Goal: Download file/media: Obtain a digital file from the website

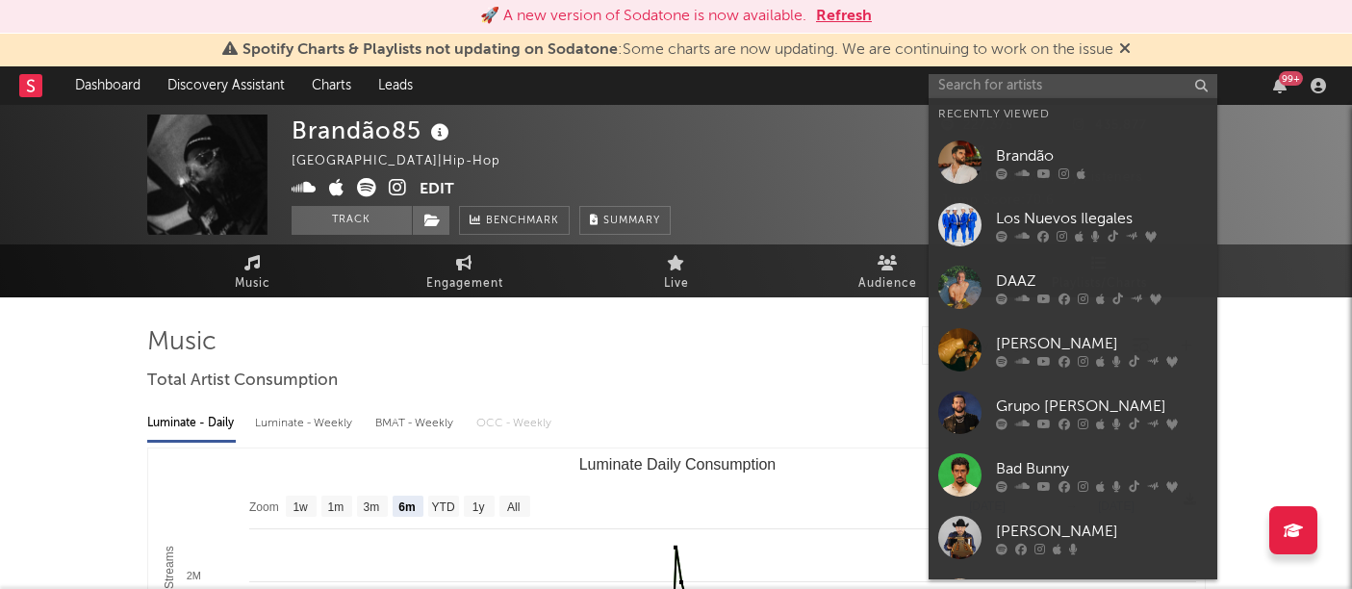
select select "6m"
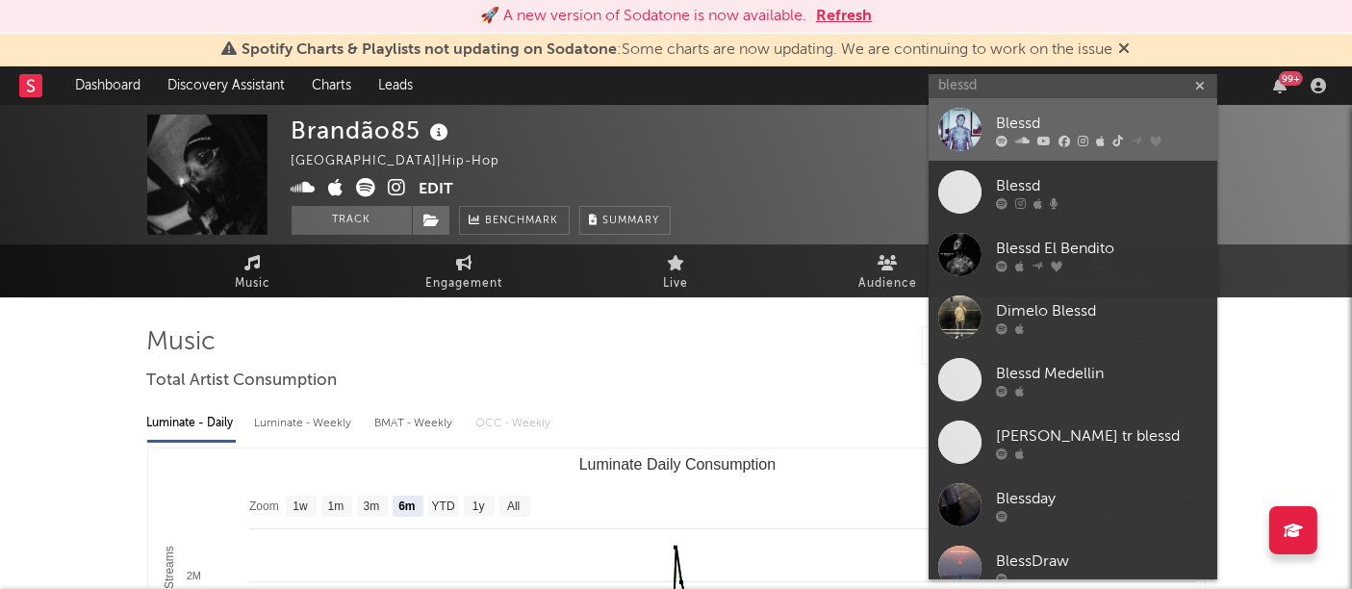
type input "blessd"
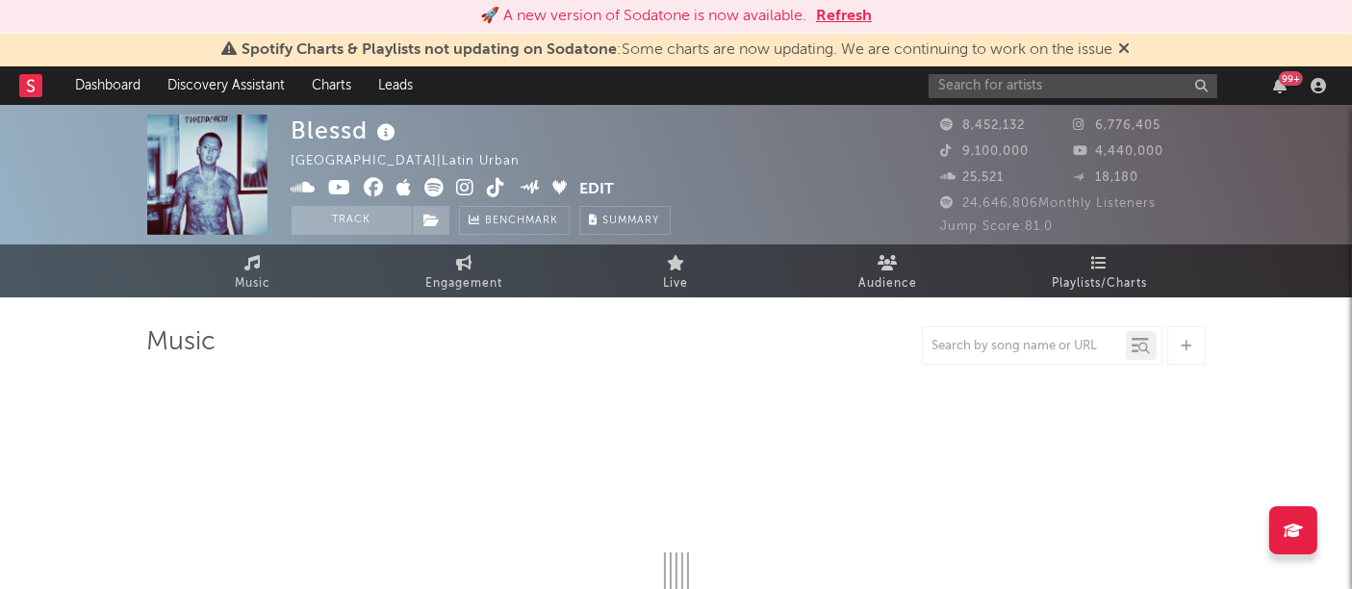
select select "6m"
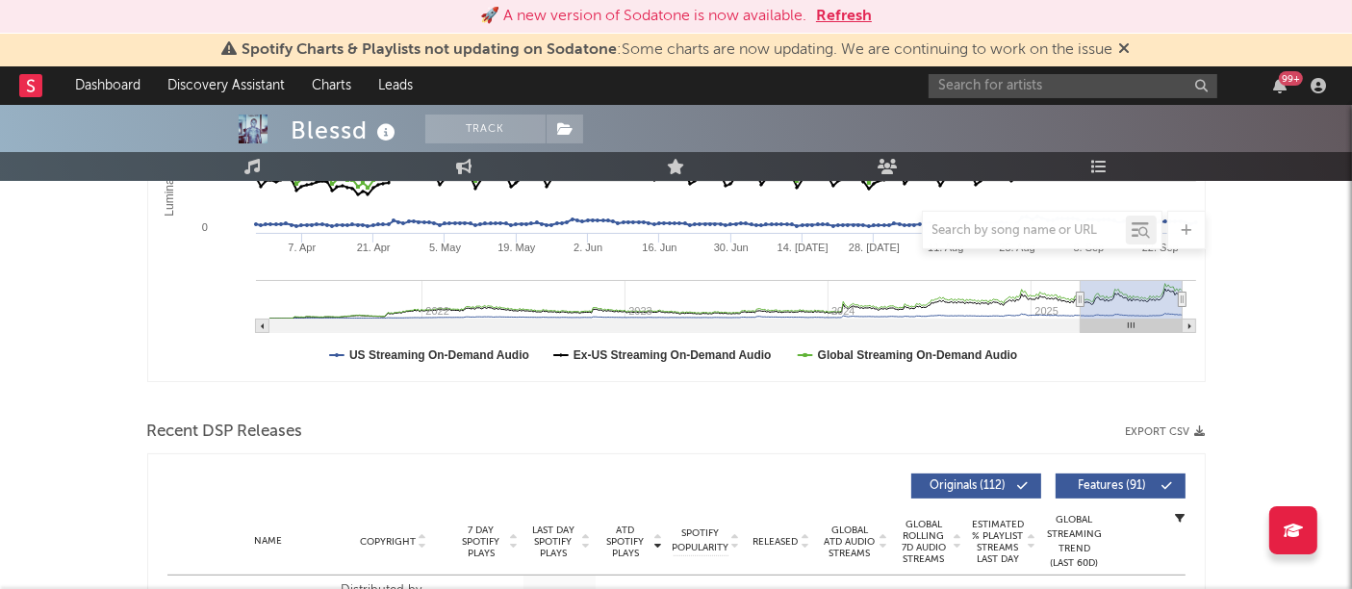
scroll to position [522, 0]
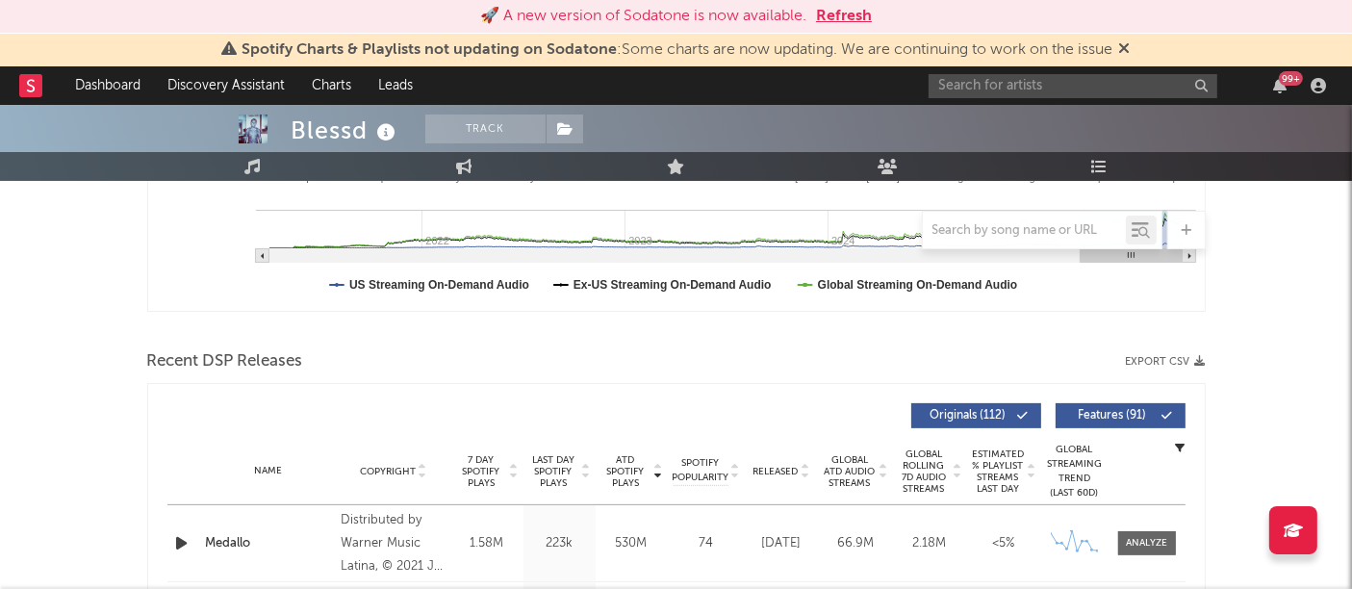
click at [1193, 361] on button "Export CSV" at bounding box center [1166, 362] width 80 height 12
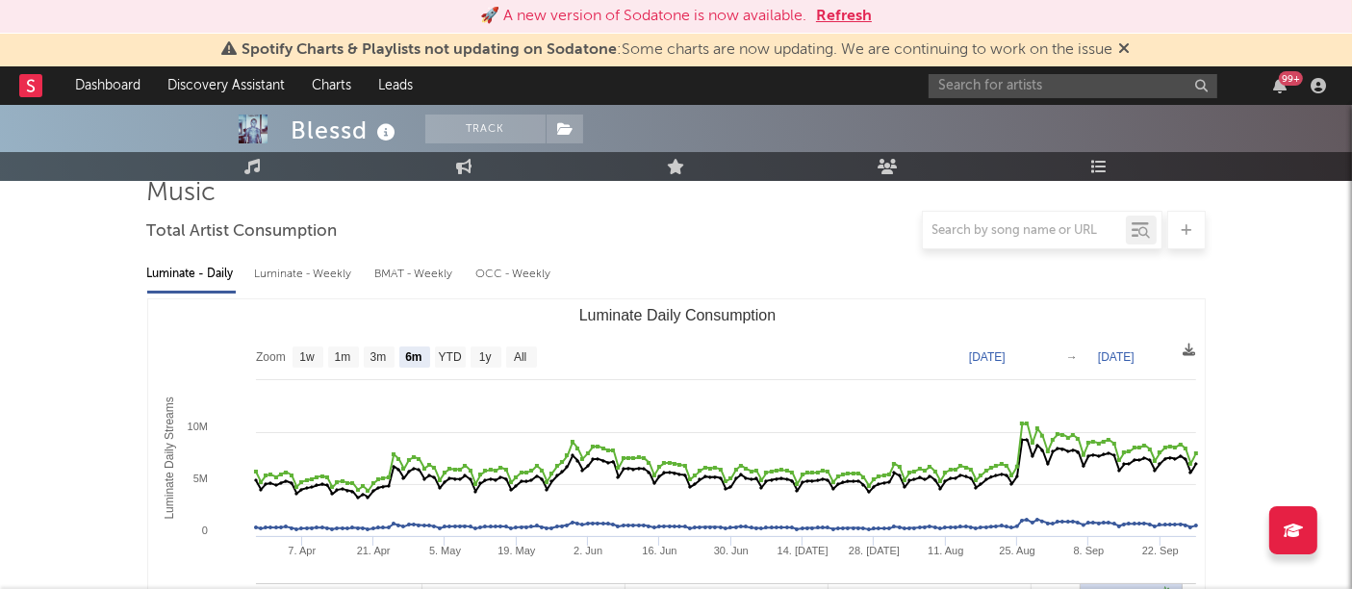
scroll to position [0, 0]
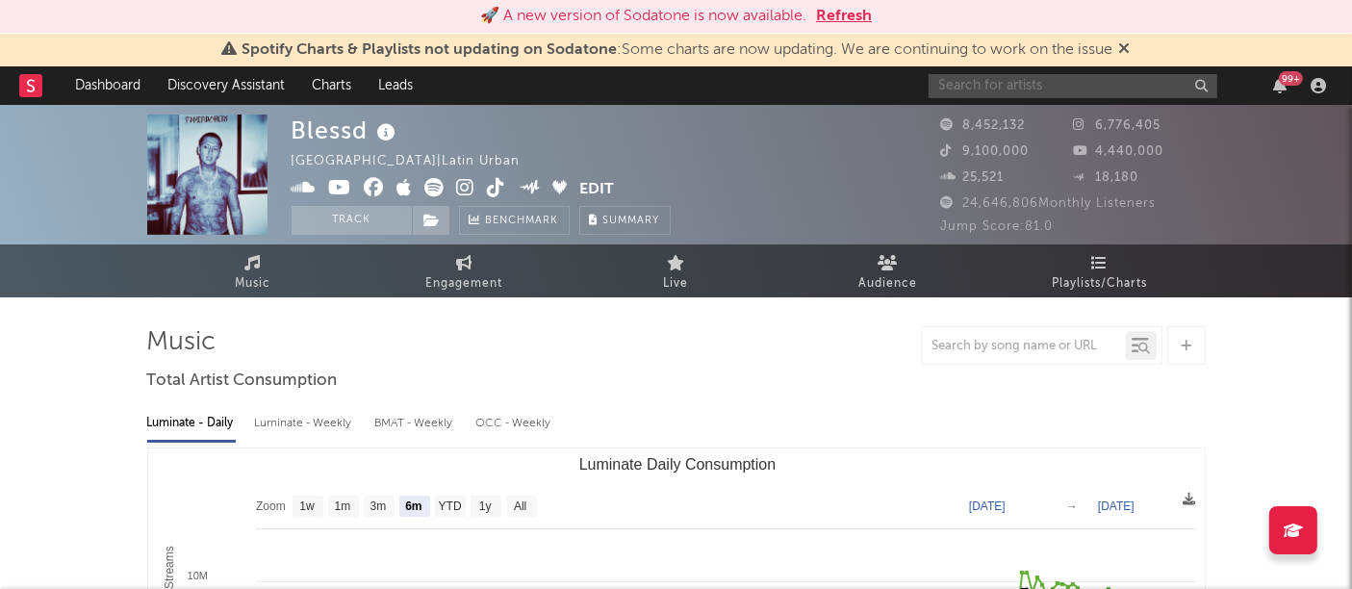
click at [986, 83] on input "text" at bounding box center [1072, 86] width 289 height 24
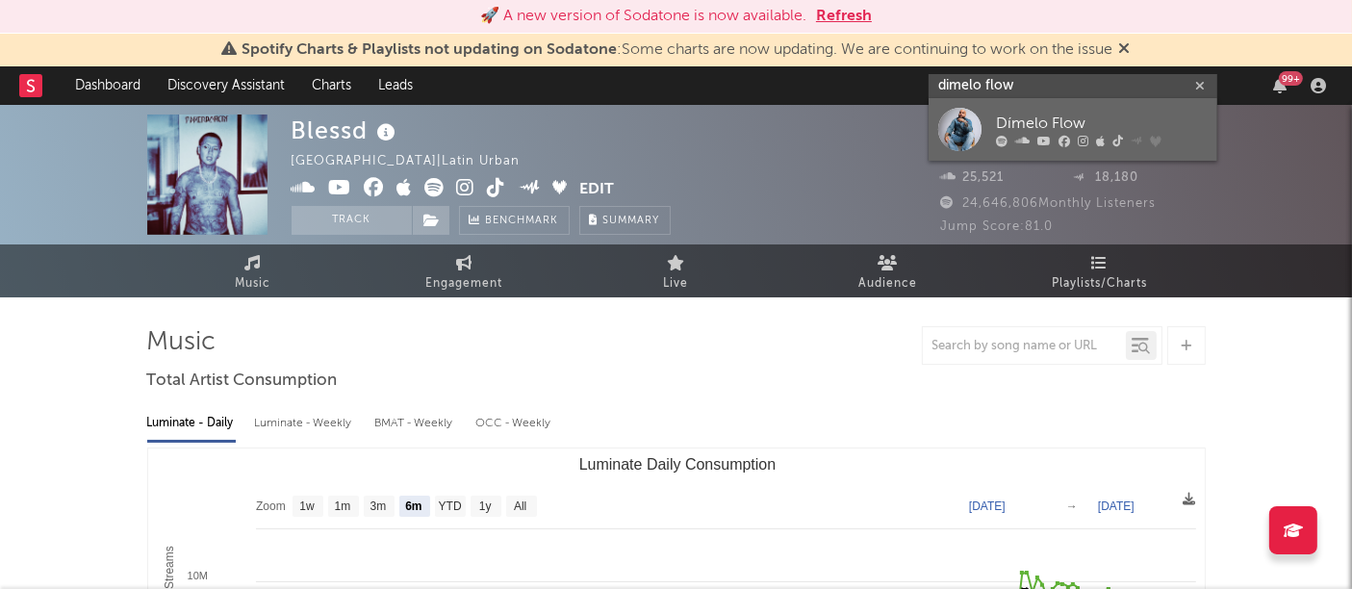
type input "dimelo flow"
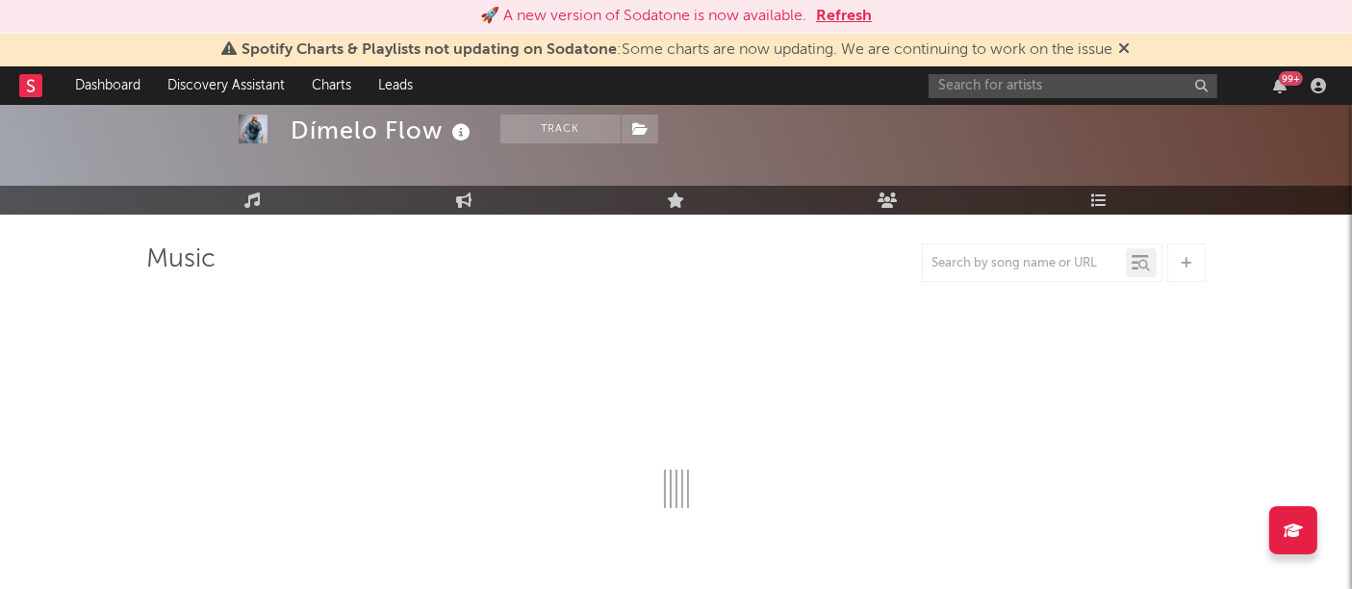
scroll to position [85, 0]
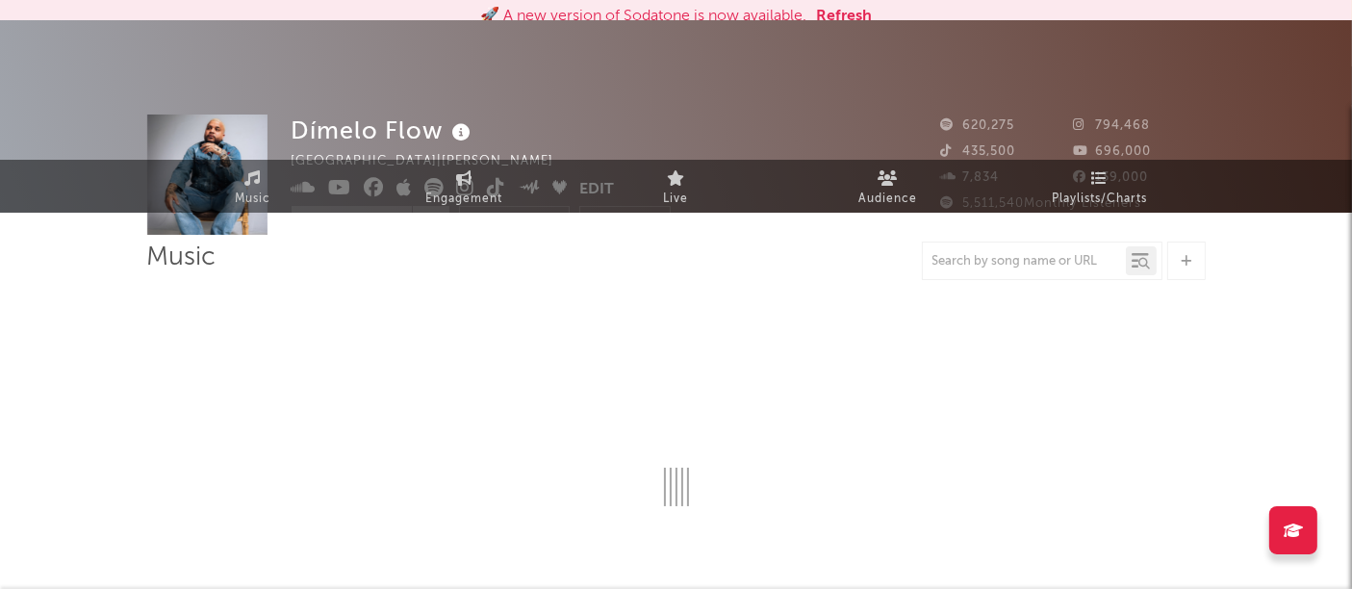
select select "6m"
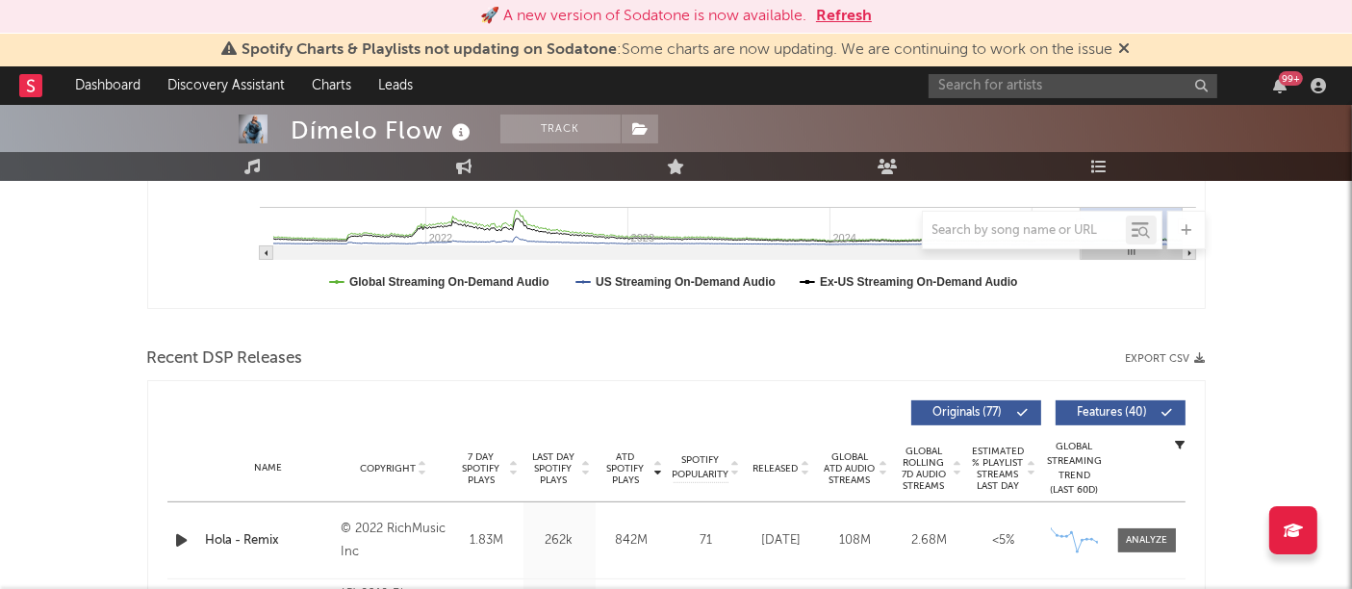
scroll to position [527, 0]
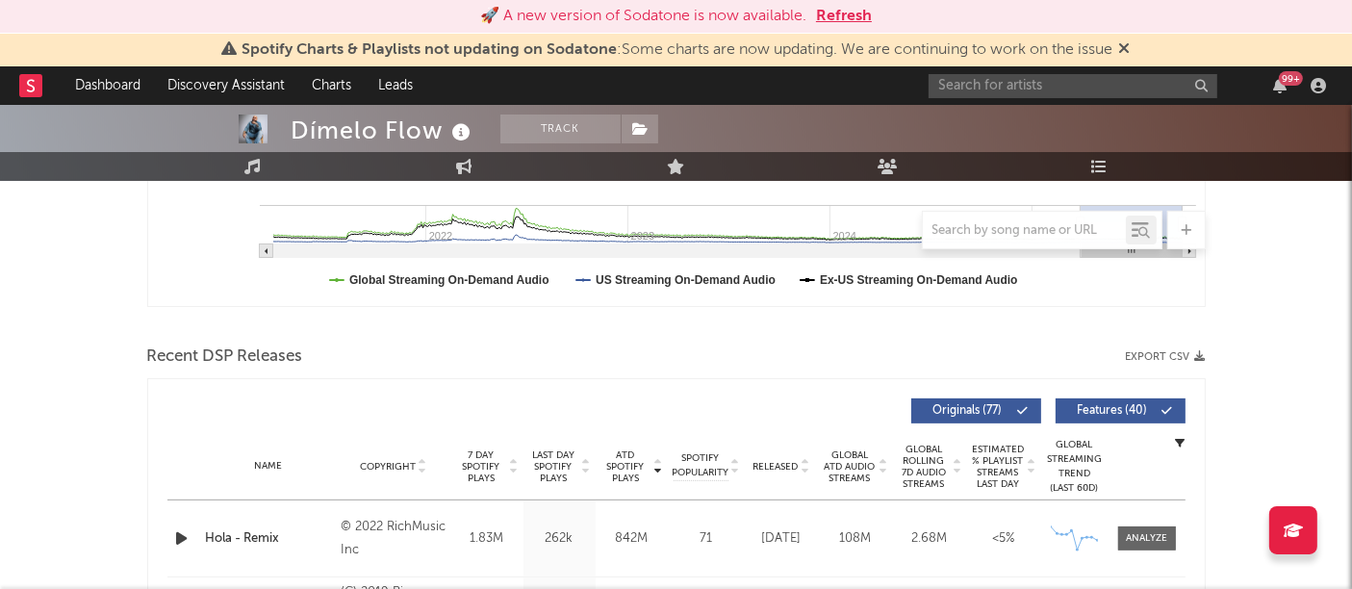
click at [1176, 351] on button "Export CSV" at bounding box center [1166, 357] width 80 height 12
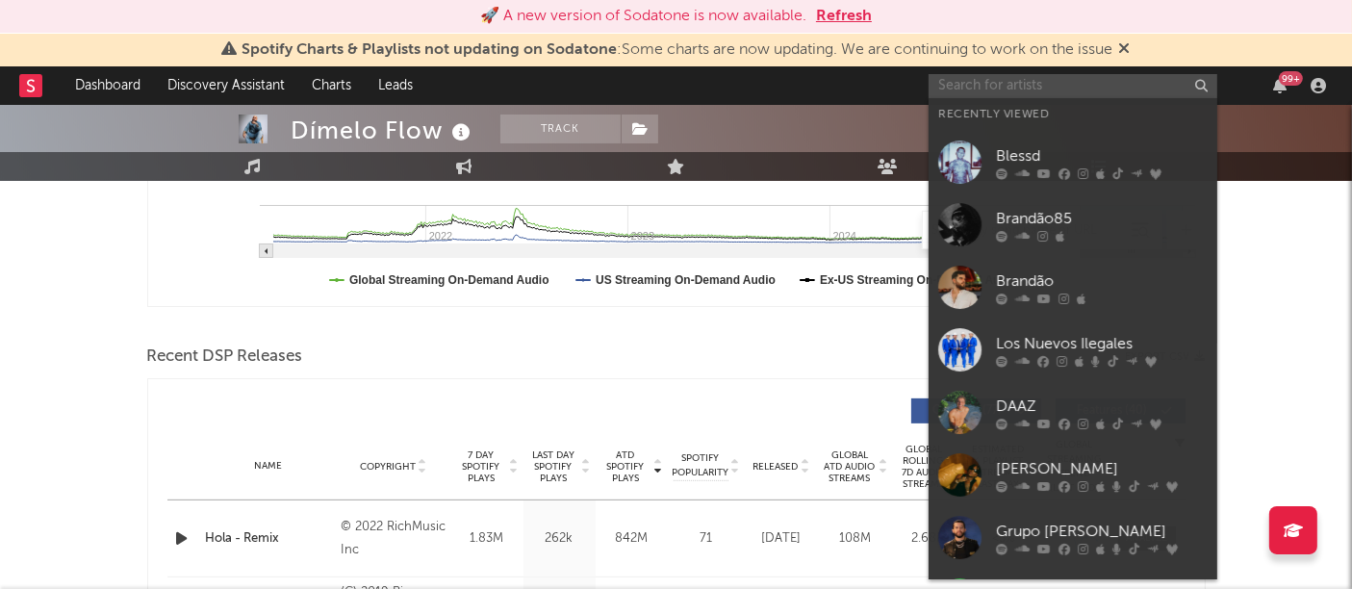
click at [1031, 84] on input "text" at bounding box center [1072, 86] width 289 height 24
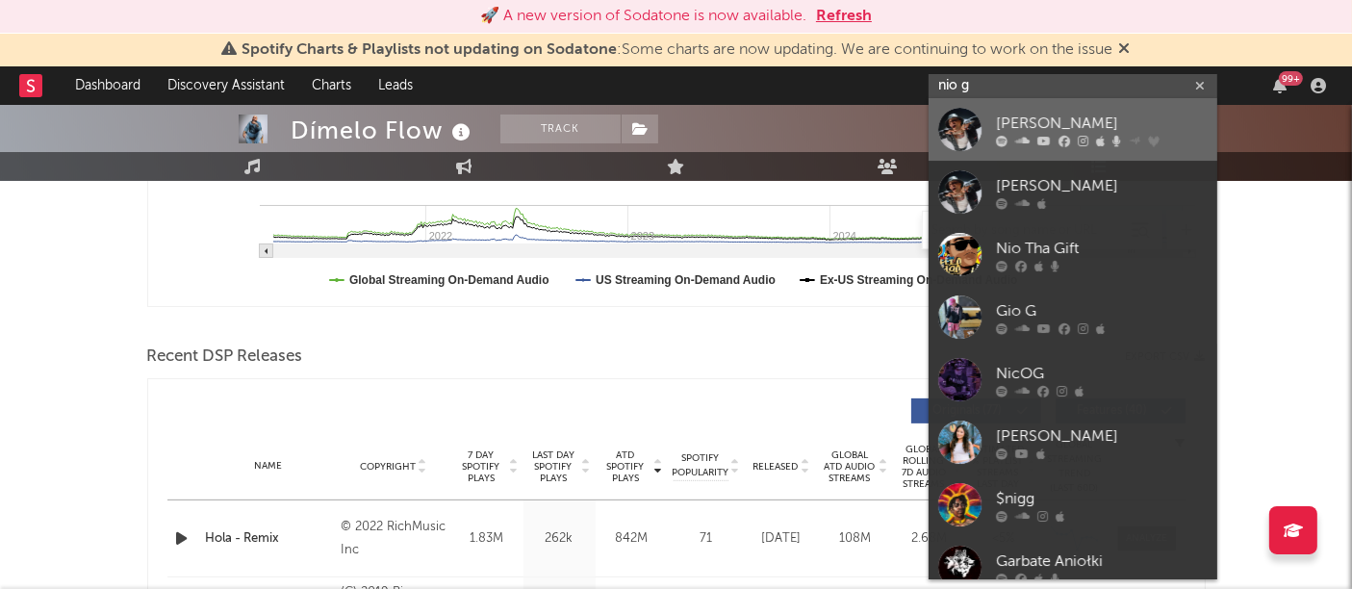
type input "nio g"
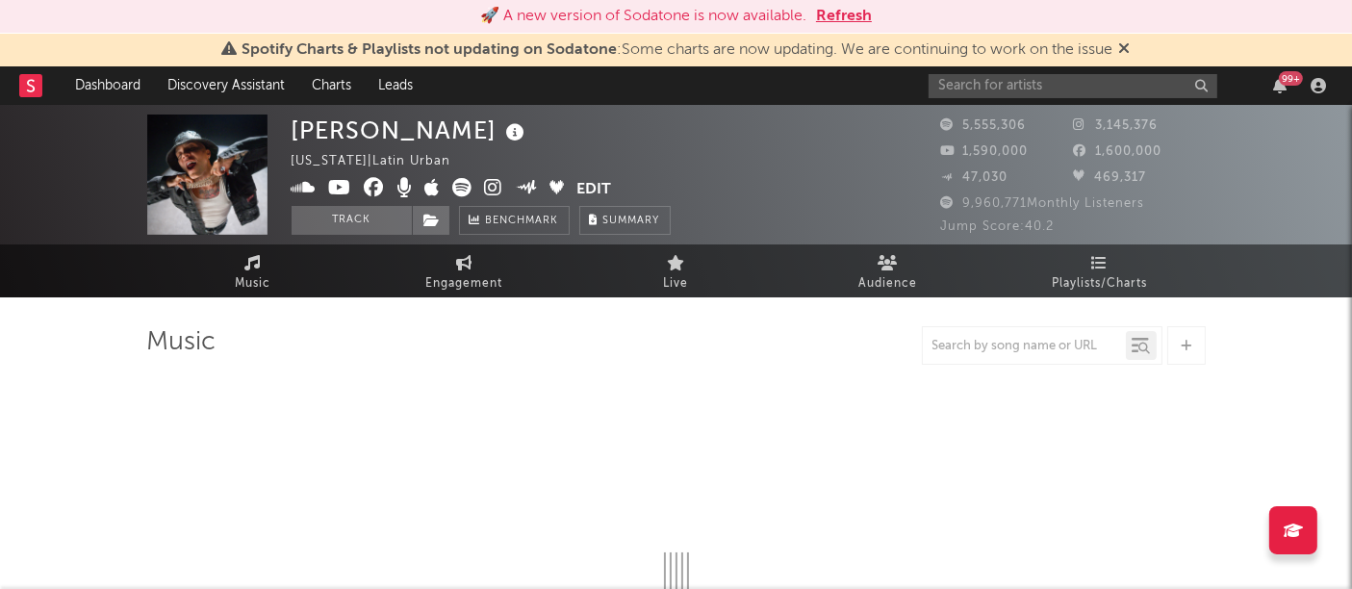
select select "6m"
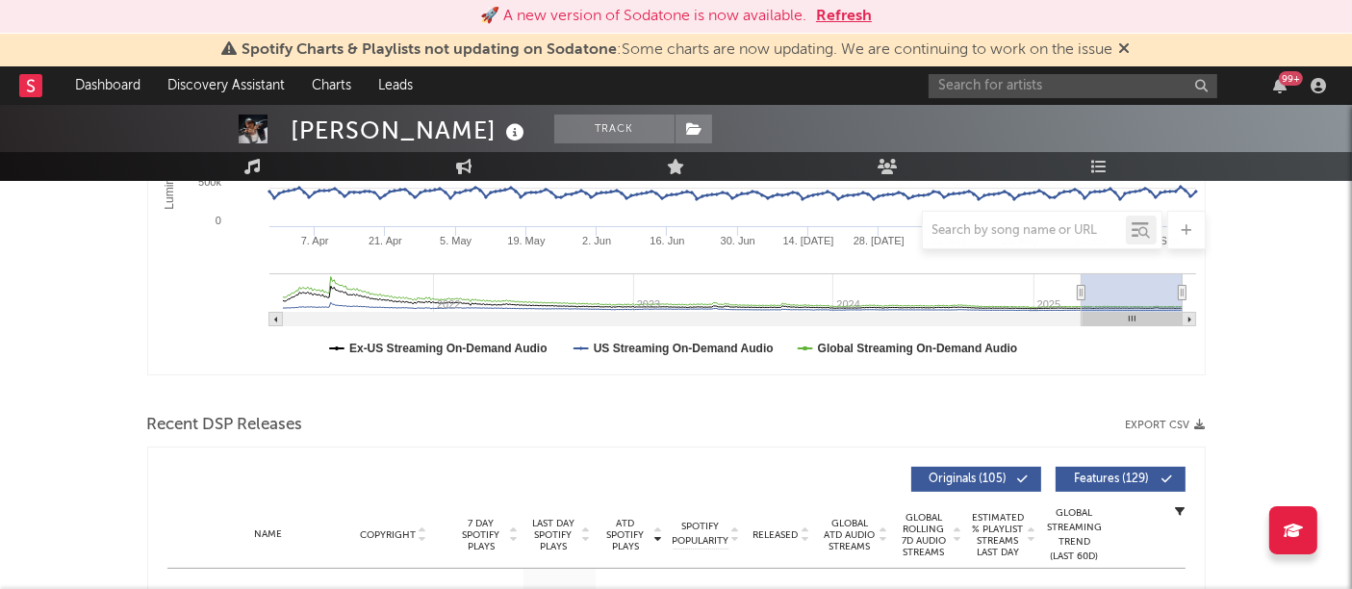
scroll to position [467, 0]
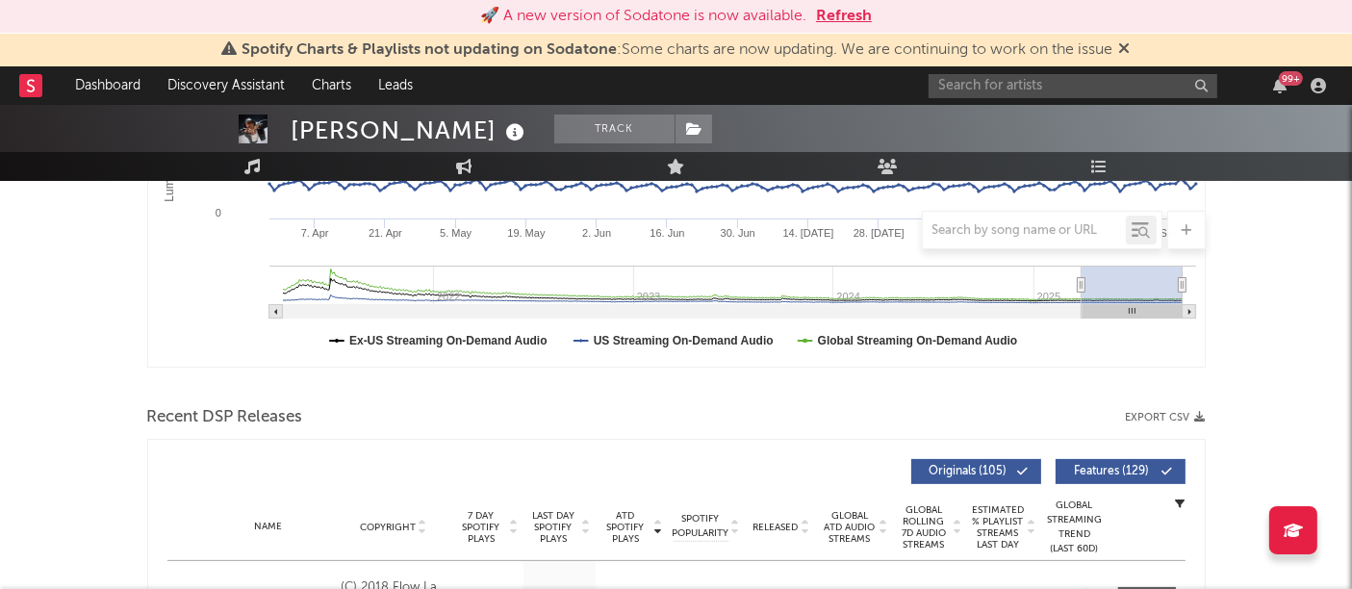
click at [1201, 418] on icon "button" at bounding box center [1200, 417] width 11 height 11
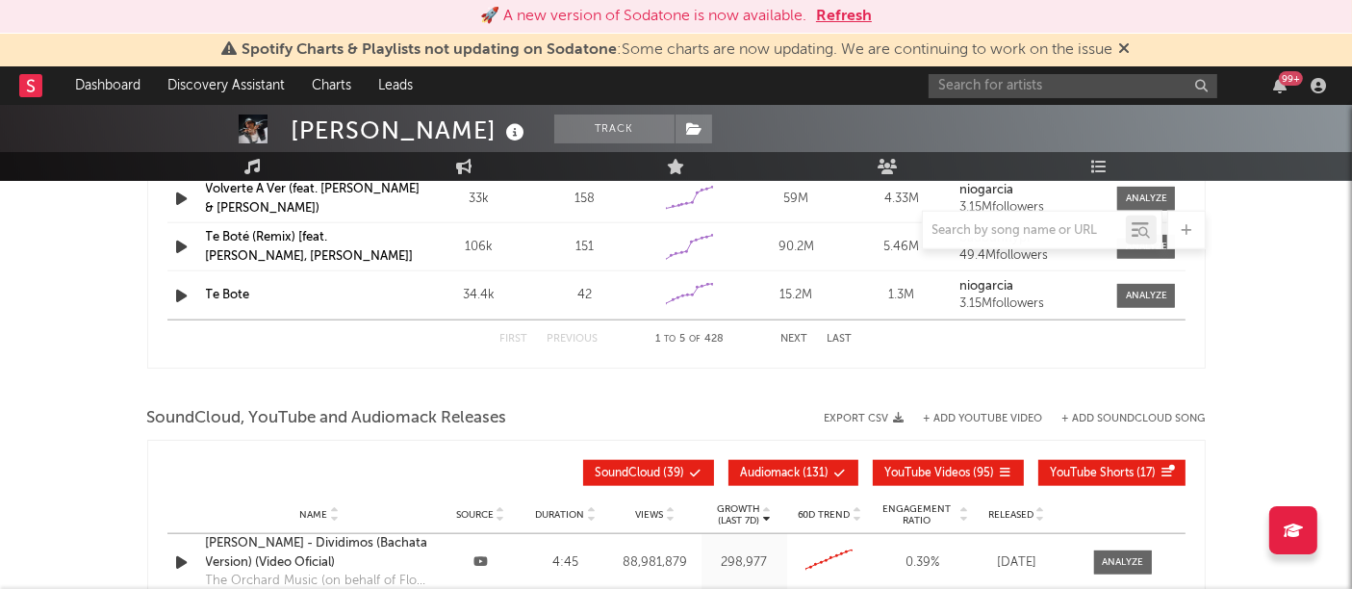
scroll to position [1996, 0]
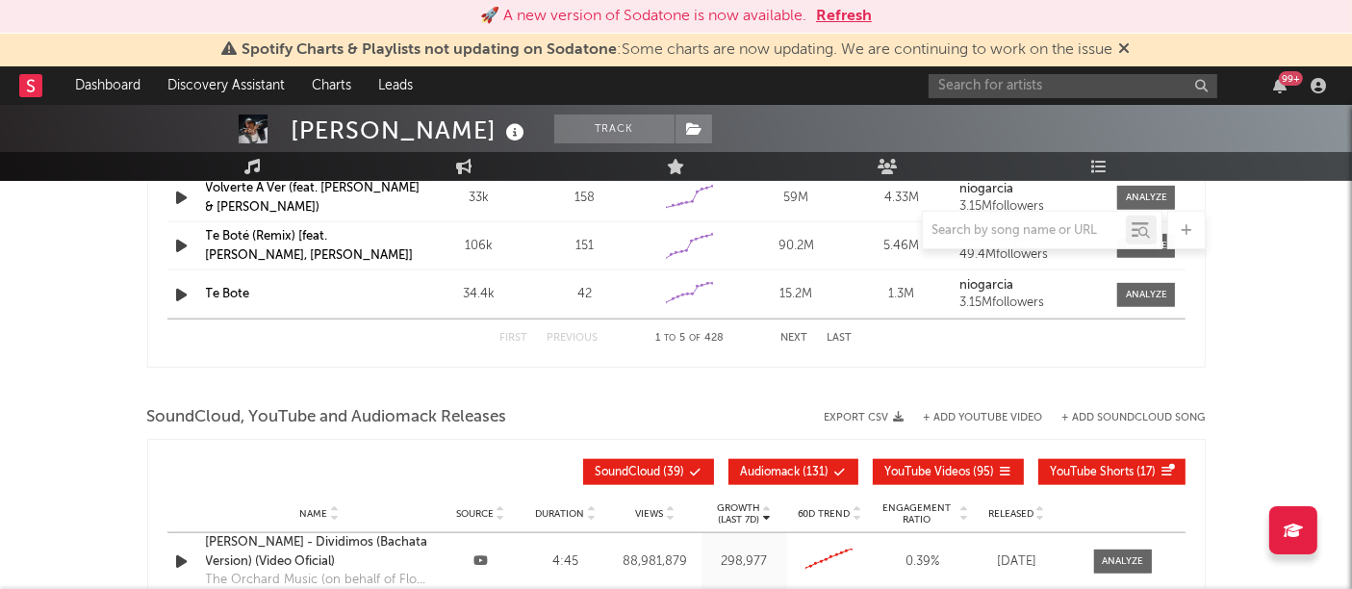
click at [899, 412] on icon "button" at bounding box center [899, 417] width 11 height 11
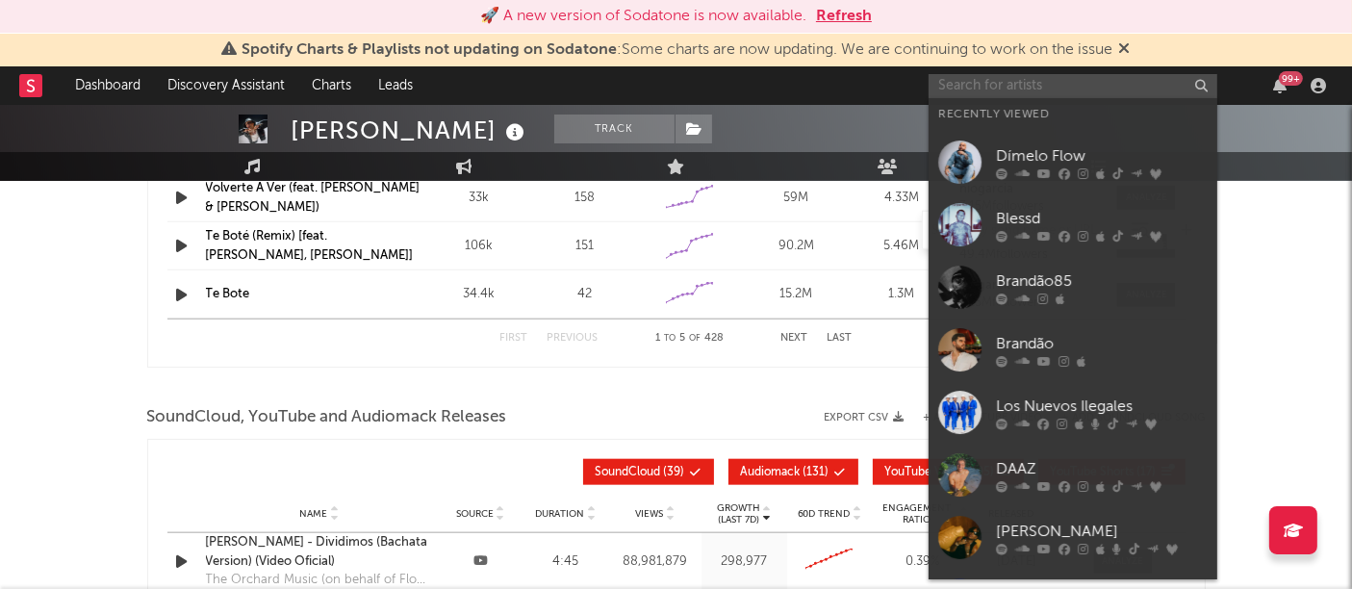
click at [1055, 89] on input "text" at bounding box center [1072, 86] width 289 height 24
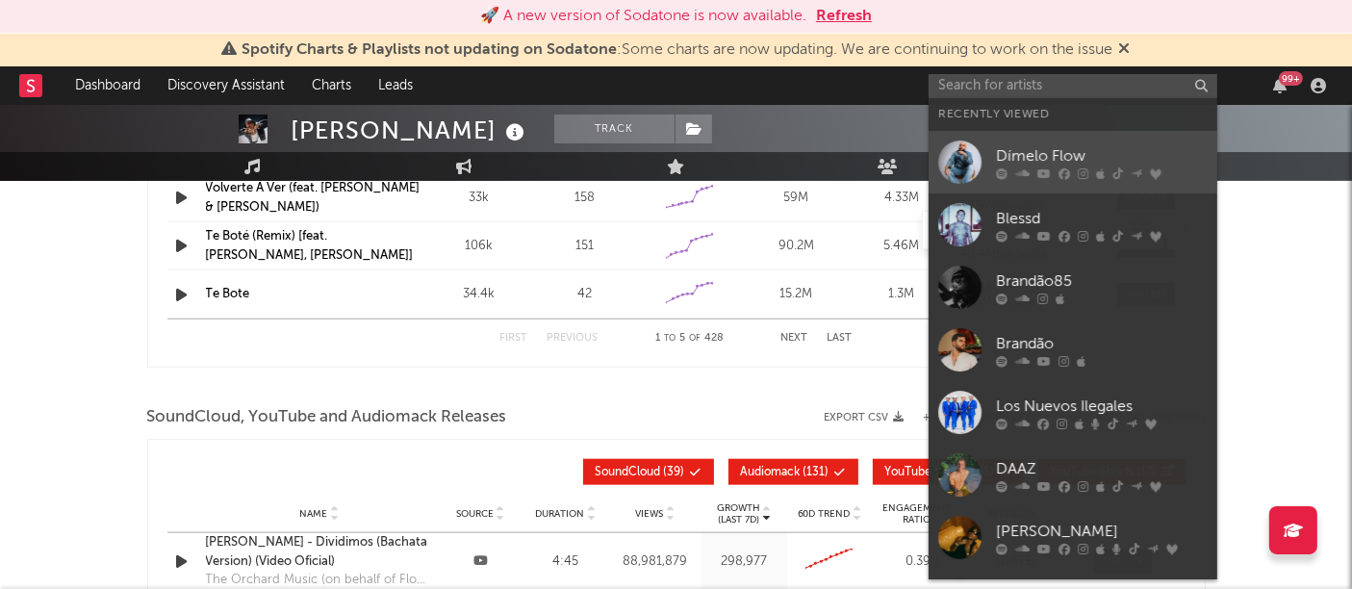
click at [1047, 143] on link "Dímelo Flow" at bounding box center [1072, 162] width 289 height 63
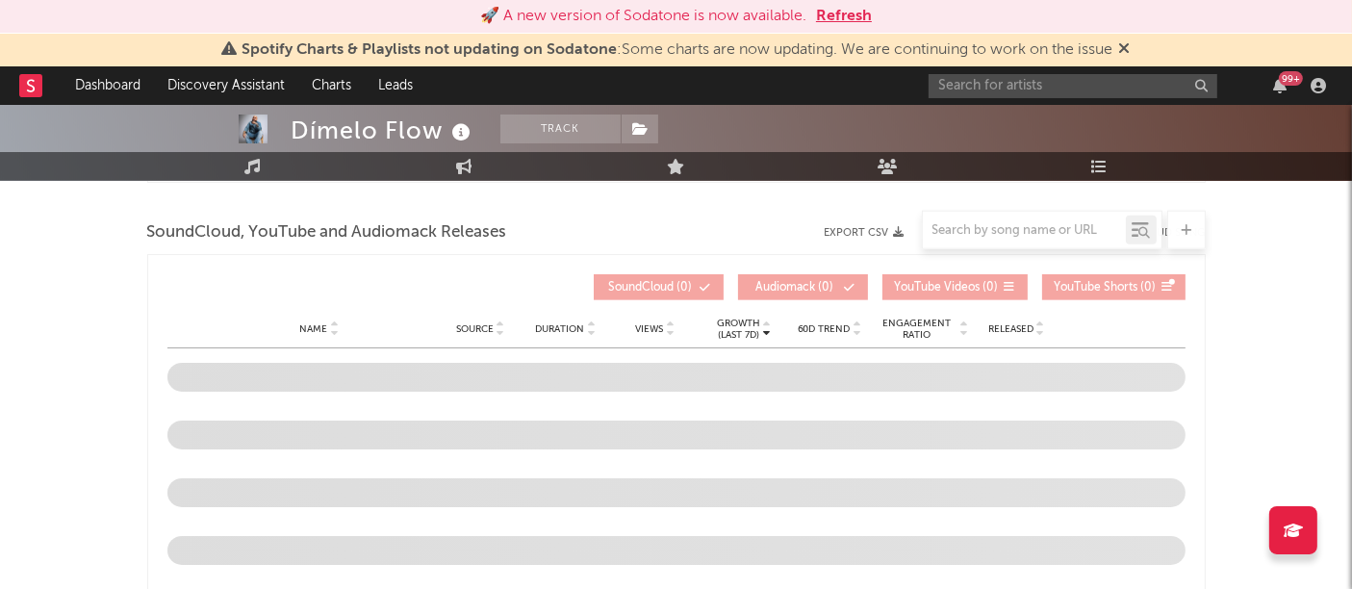
scroll to position [2278, 0]
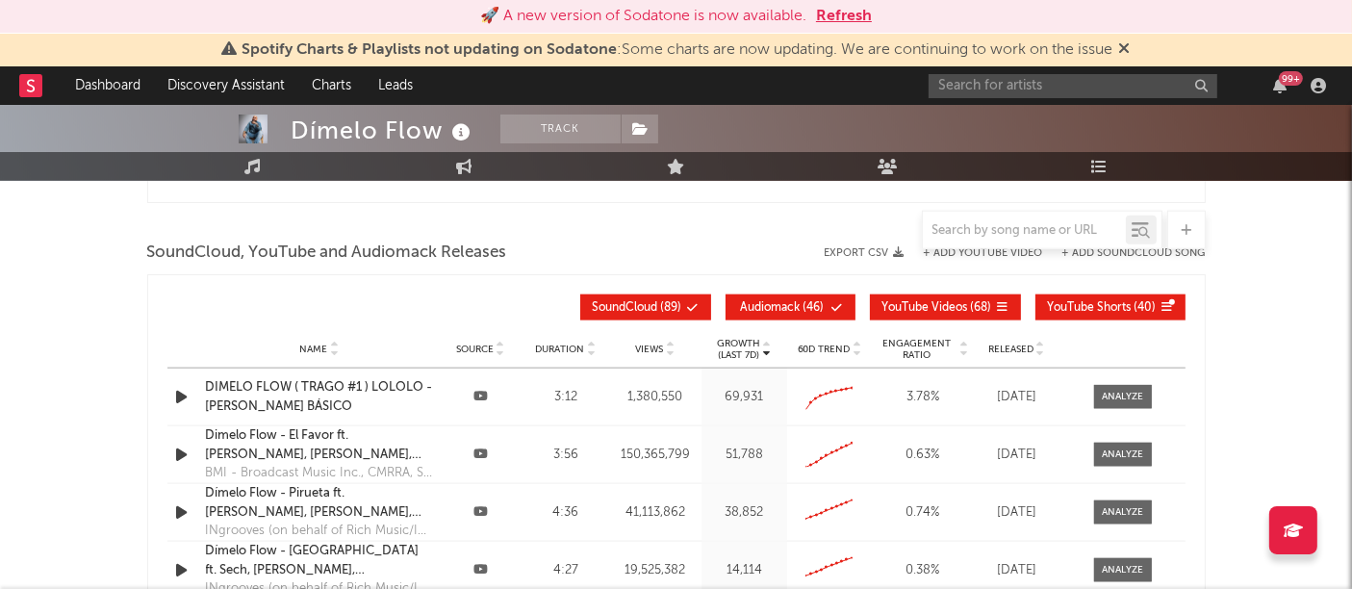
select select "6m"
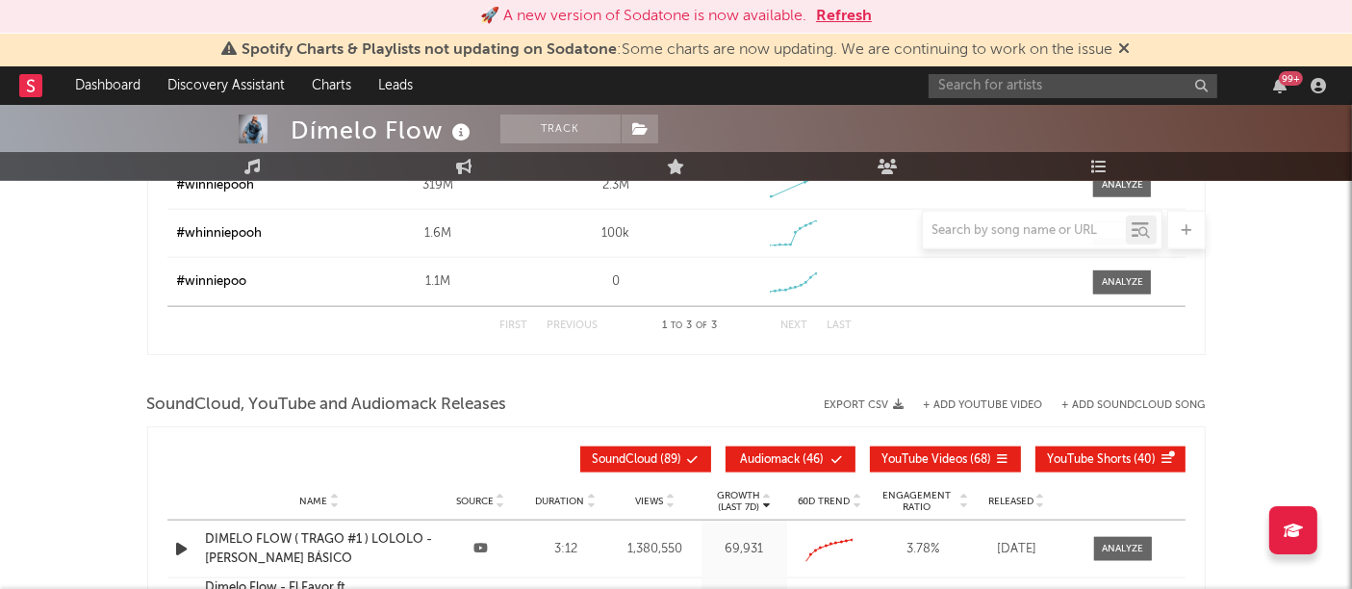
scroll to position [2504, 0]
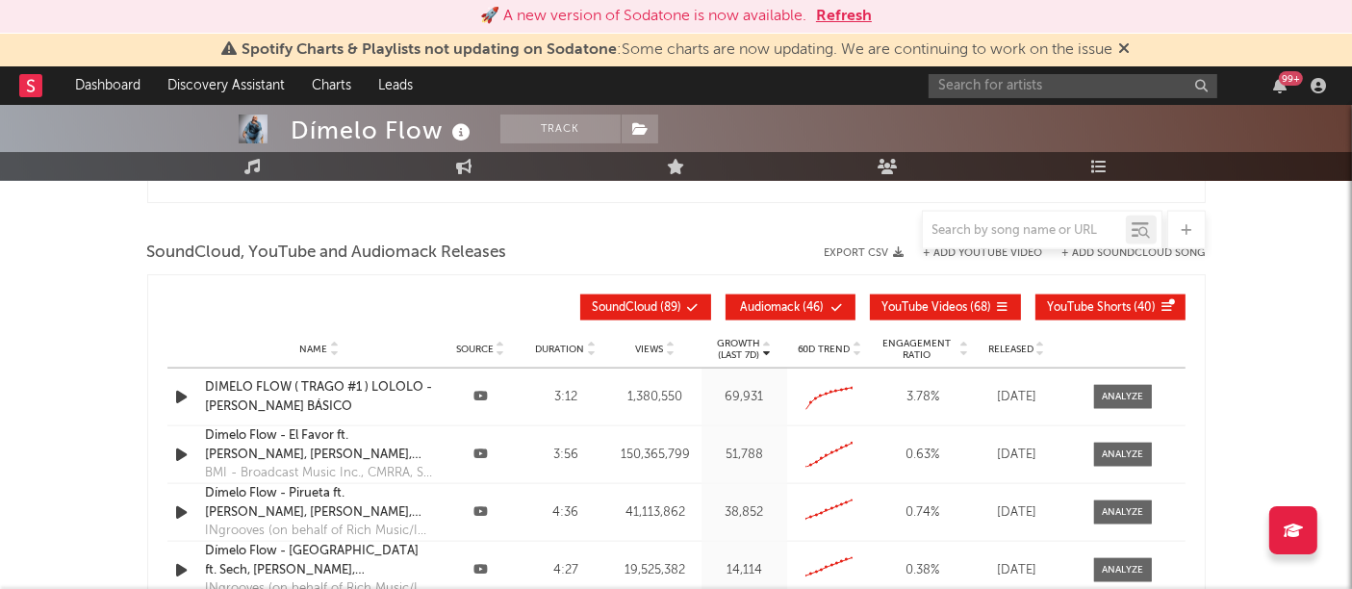
click at [889, 252] on button "Export CSV" at bounding box center [865, 253] width 80 height 12
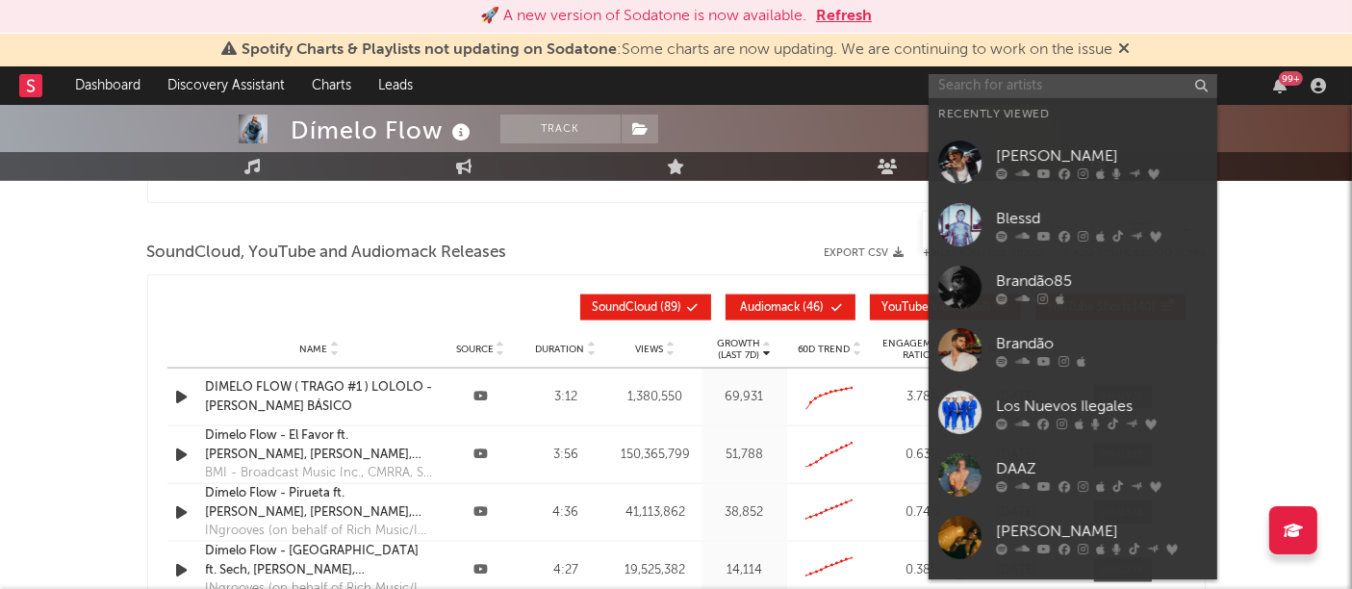
click at [1113, 74] on input "text" at bounding box center [1072, 86] width 289 height 24
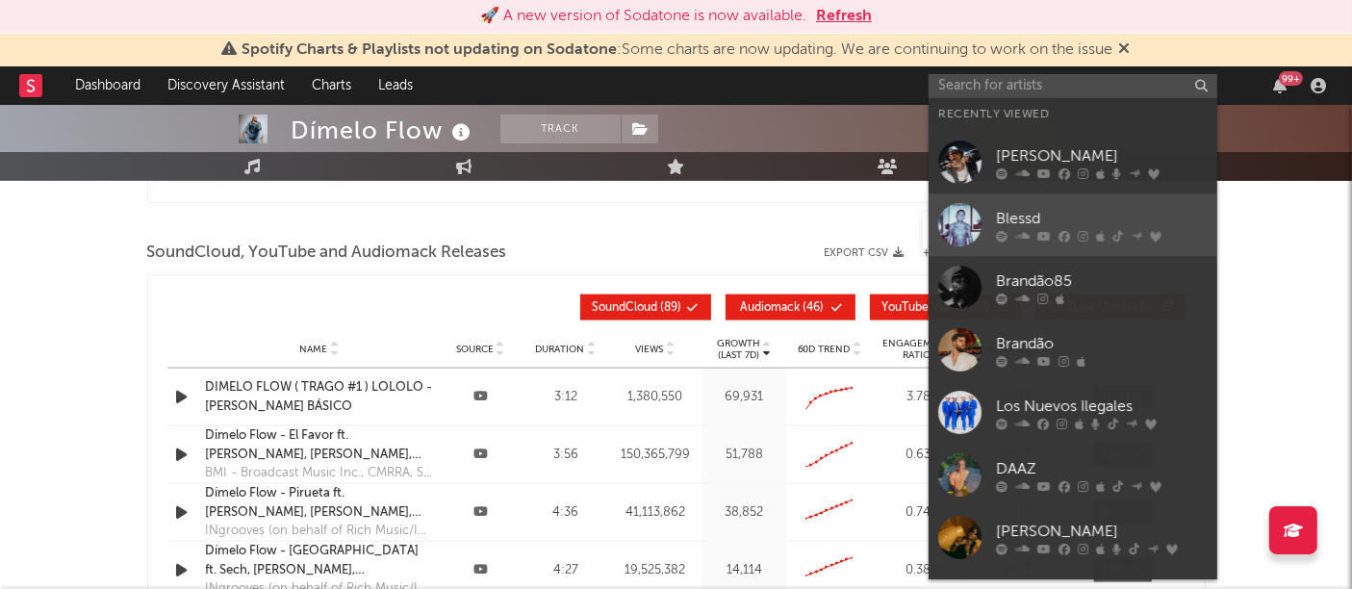
click at [1048, 217] on div "Blessd" at bounding box center [1102, 219] width 212 height 23
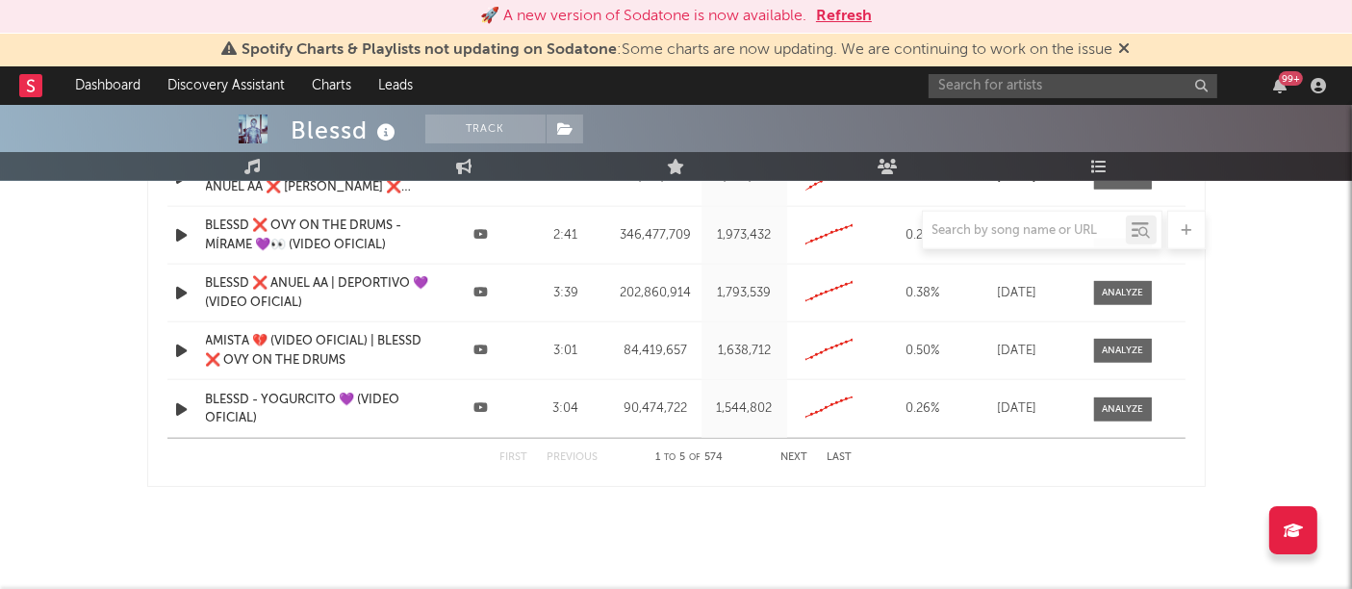
scroll to position [2190, 0]
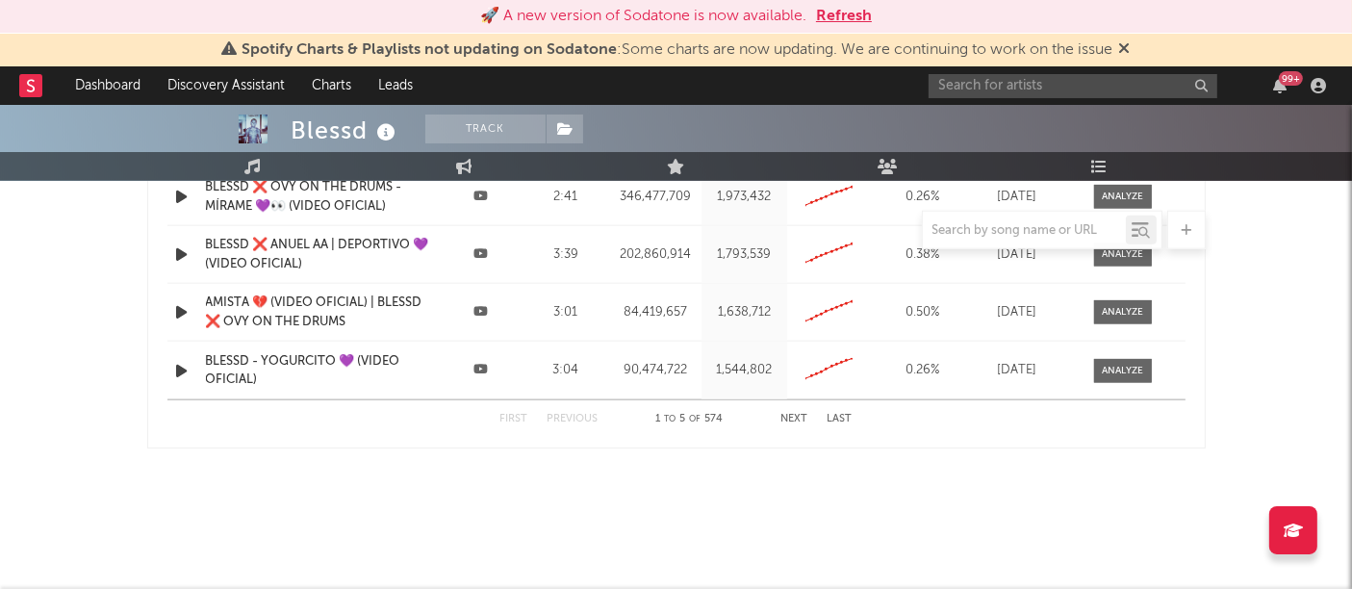
select select "6m"
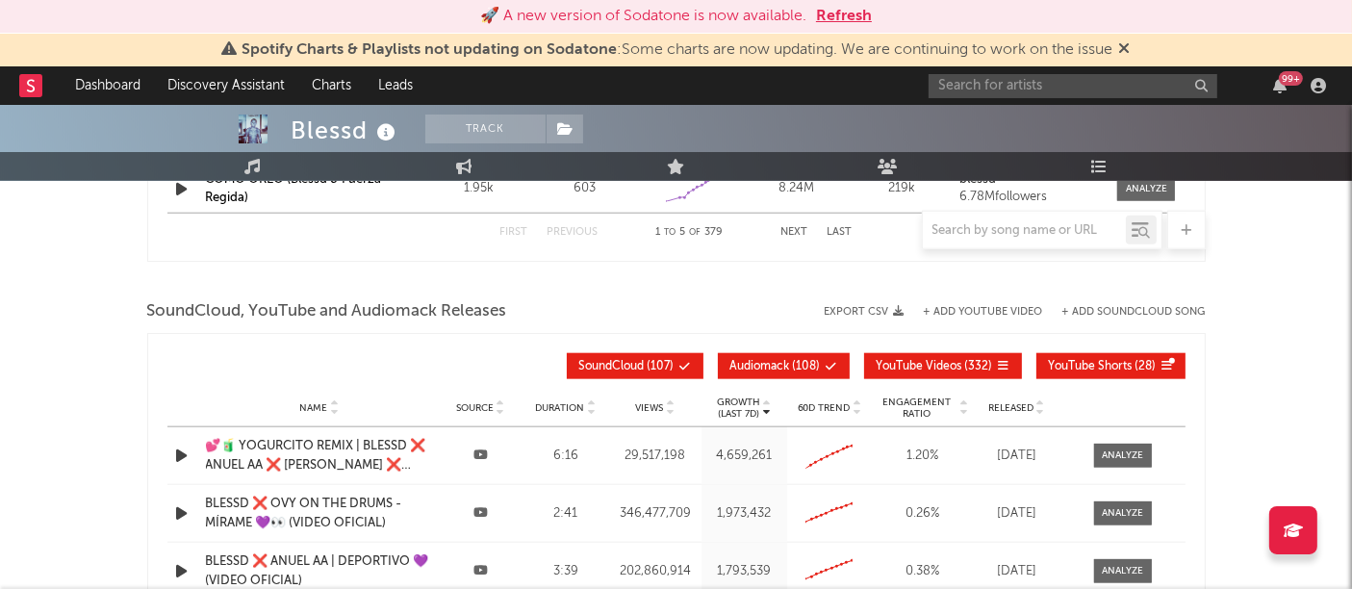
scroll to position [2065, 0]
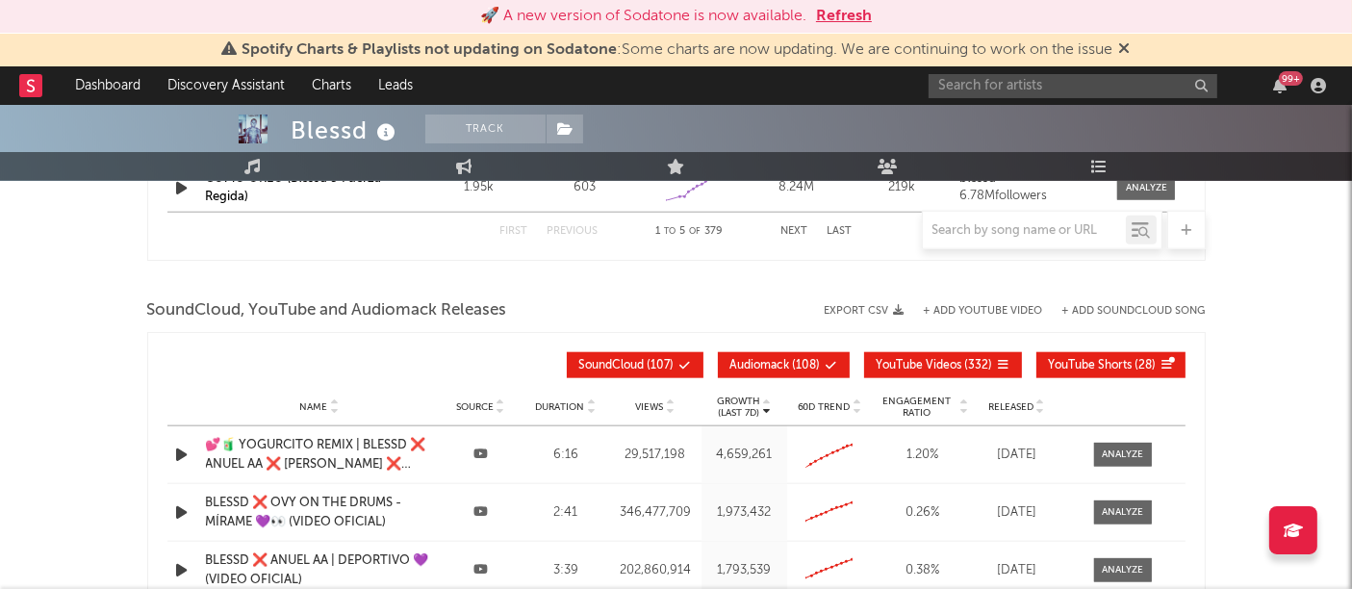
click at [895, 300] on div "SoundCloud, YouTube and Audiomack Releases Export CSV + Add YouTube Video + Add…" at bounding box center [676, 310] width 1058 height 33
click at [896, 306] on icon "button" at bounding box center [899, 310] width 11 height 11
